Goal: Check status: Check status

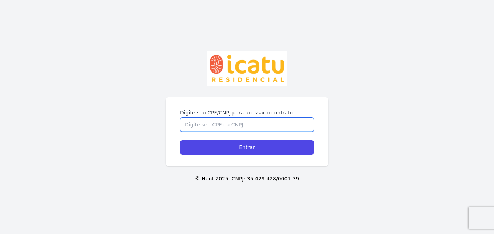
click at [262, 120] on input "Digite seu CPF/CNPJ para acessar o contrato" at bounding box center [247, 125] width 134 height 14
type input "163.622.037-12"
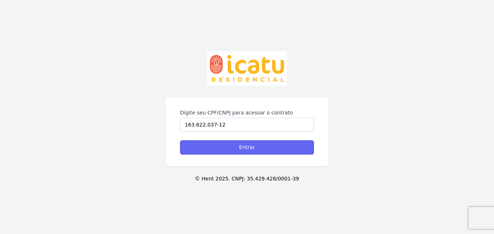
click at [224, 150] on input "Entrar" at bounding box center [247, 147] width 134 height 14
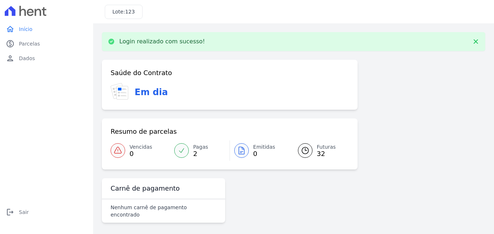
click at [307, 145] on div at bounding box center [305, 150] width 15 height 15
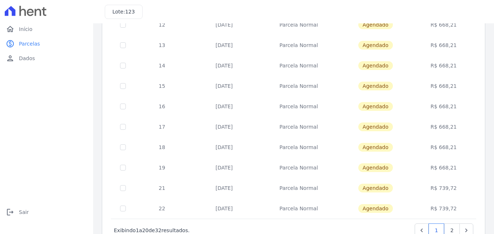
scroll to position [291, 0]
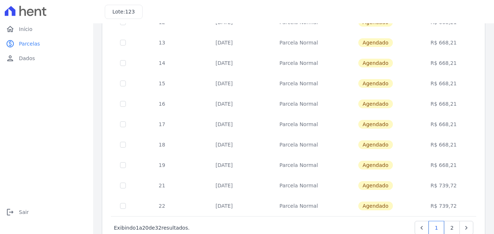
drag, startPoint x: 264, startPoint y: 122, endPoint x: 305, endPoint y: 127, distance: 41.1
click at [305, 127] on td "Parcela Normal" at bounding box center [299, 124] width 80 height 20
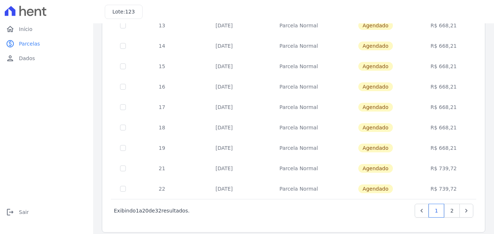
scroll to position [316, 0]
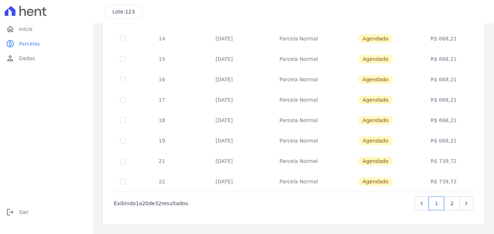
click at [270, 138] on td "Parcela Normal" at bounding box center [299, 140] width 80 height 20
click at [444, 200] on link "2" at bounding box center [452, 203] width 16 height 14
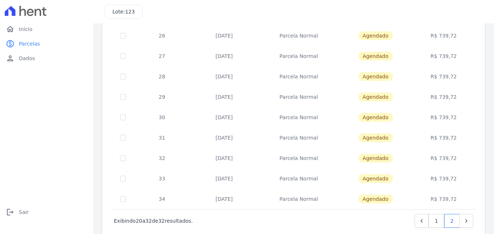
scroll to position [146, 0]
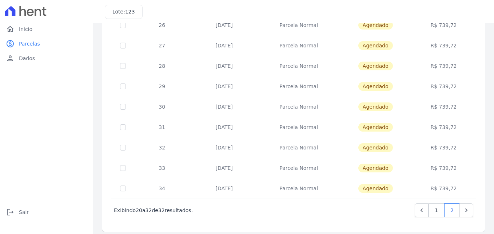
click at [445, 165] on td "R$ 739,72" at bounding box center [444, 168] width 62 height 20
drag, startPoint x: 451, startPoint y: 166, endPoint x: 437, endPoint y: 166, distance: 13.5
click at [437, 166] on td "R$ 739,72" at bounding box center [444, 168] width 62 height 20
copy td "739,72"
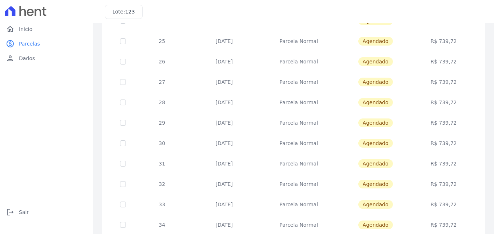
drag, startPoint x: 436, startPoint y: 80, endPoint x: 453, endPoint y: 81, distance: 17.1
click at [453, 81] on td "R$ 739,72" at bounding box center [444, 82] width 62 height 20
copy td "739,72"
